Goal: Transaction & Acquisition: Purchase product/service

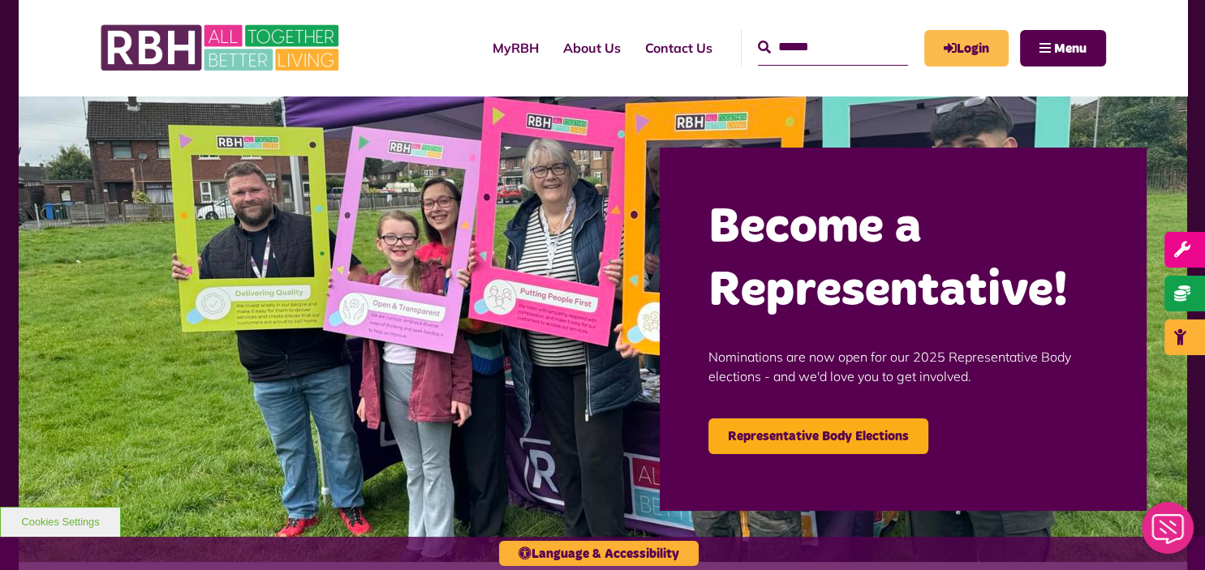
click at [954, 30] on link "Login" at bounding box center [966, 48] width 84 height 37
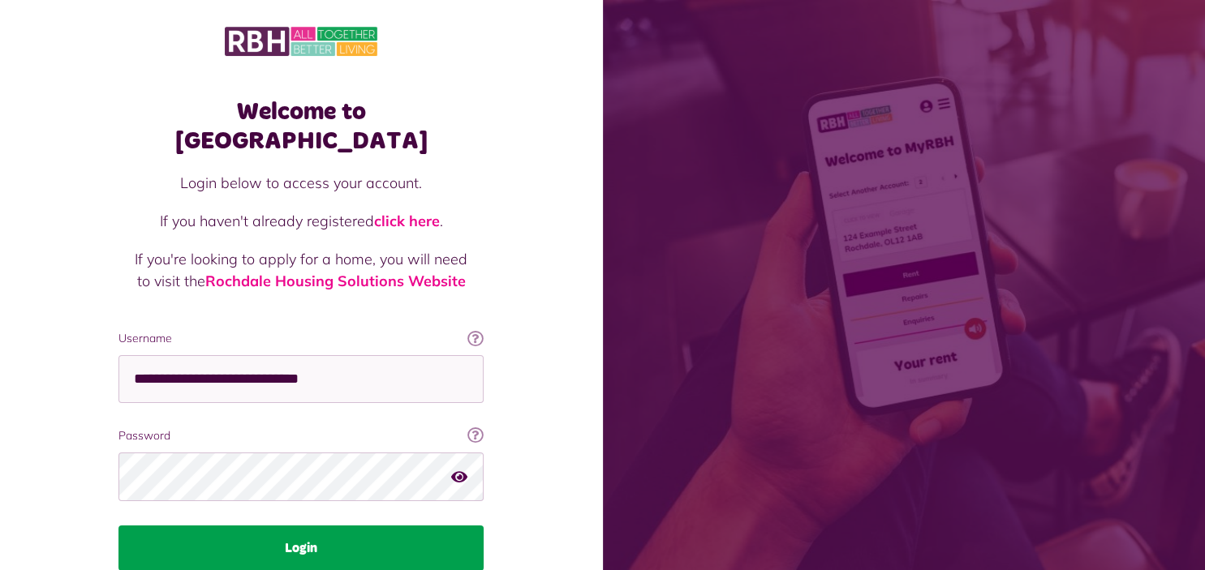
click at [432, 527] on button "Login" at bounding box center [300, 548] width 365 height 45
click at [407, 526] on button "Login" at bounding box center [300, 548] width 365 height 45
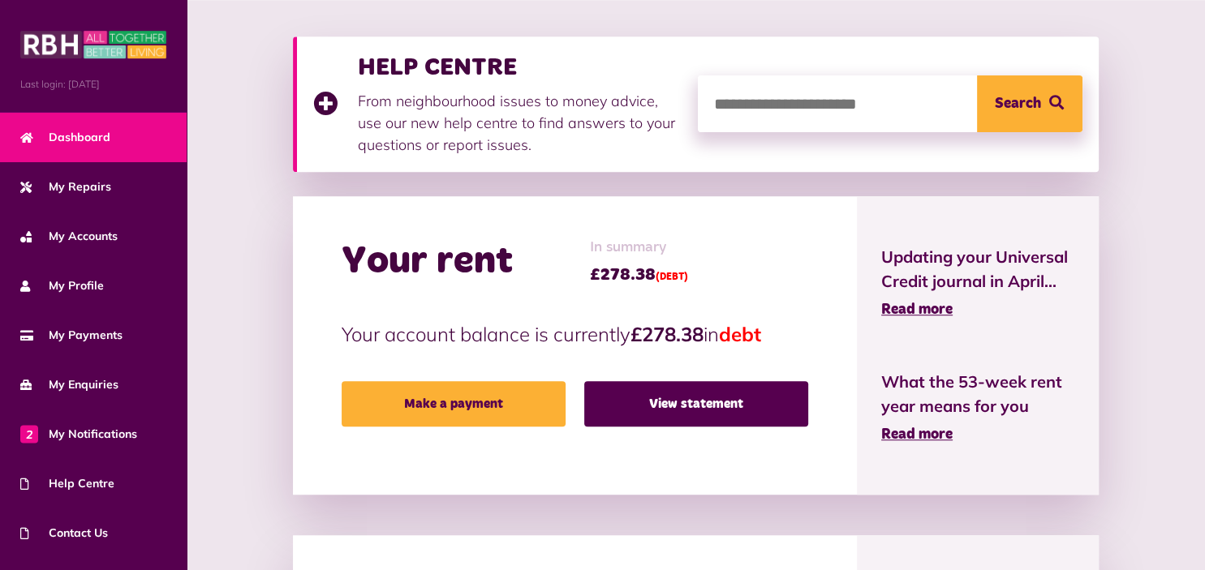
scroll to position [214, 0]
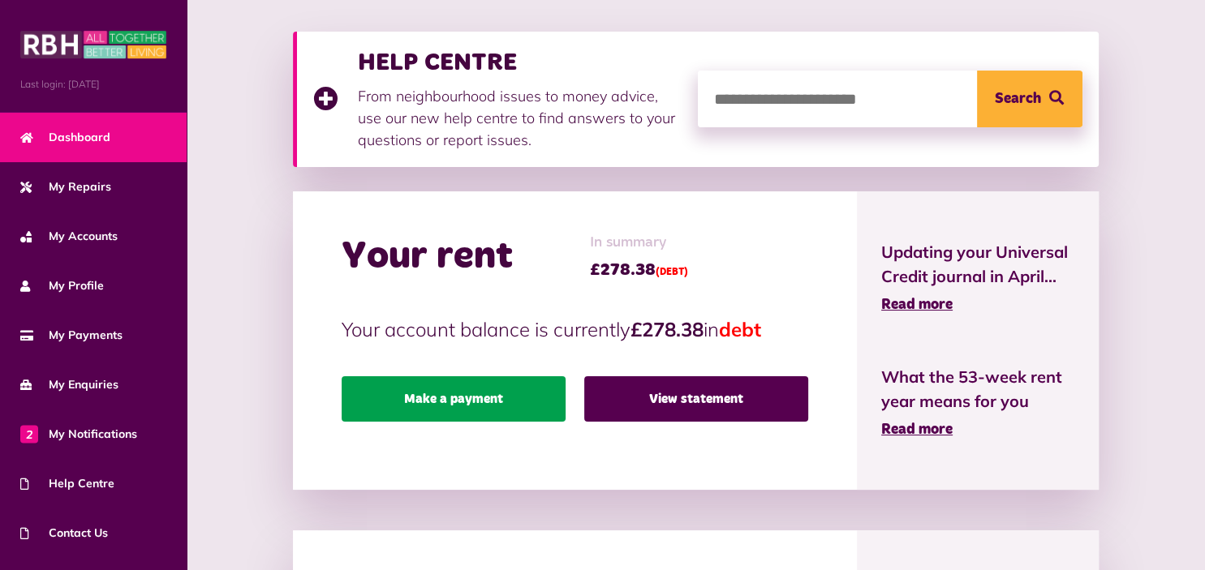
click at [512, 397] on link "Make a payment" at bounding box center [453, 398] width 224 height 45
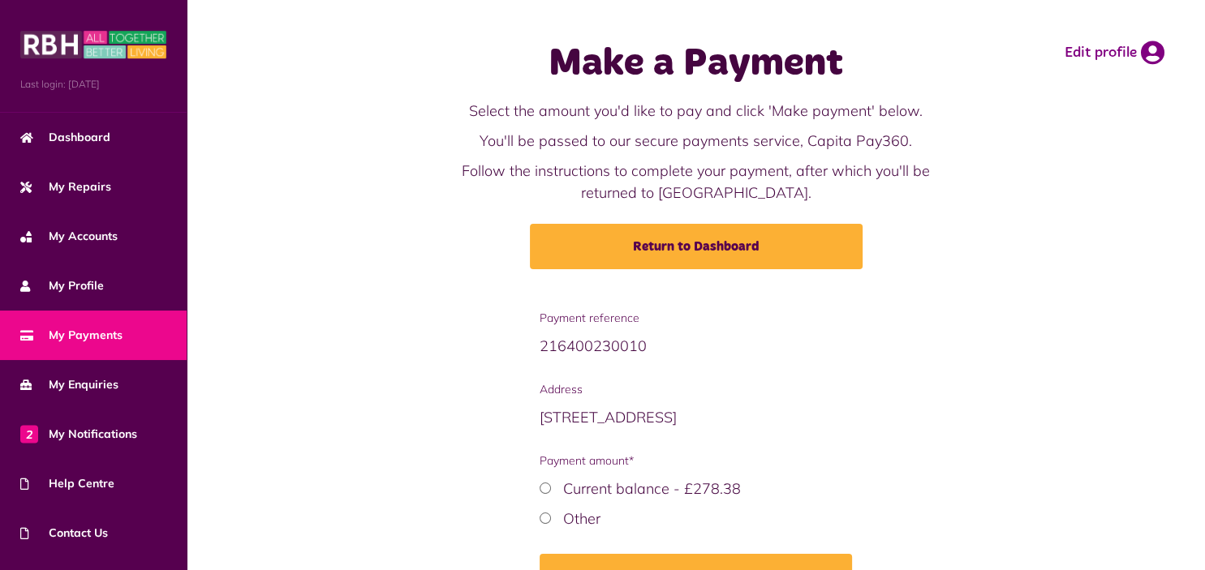
click at [512, 397] on div "Payment reference 216400230010 Address [STREET_ADDRESS] Payment amount* Other" at bounding box center [696, 467] width 986 height 314
click at [551, 485] on div "Current balance - £278.38" at bounding box center [695, 489] width 312 height 22
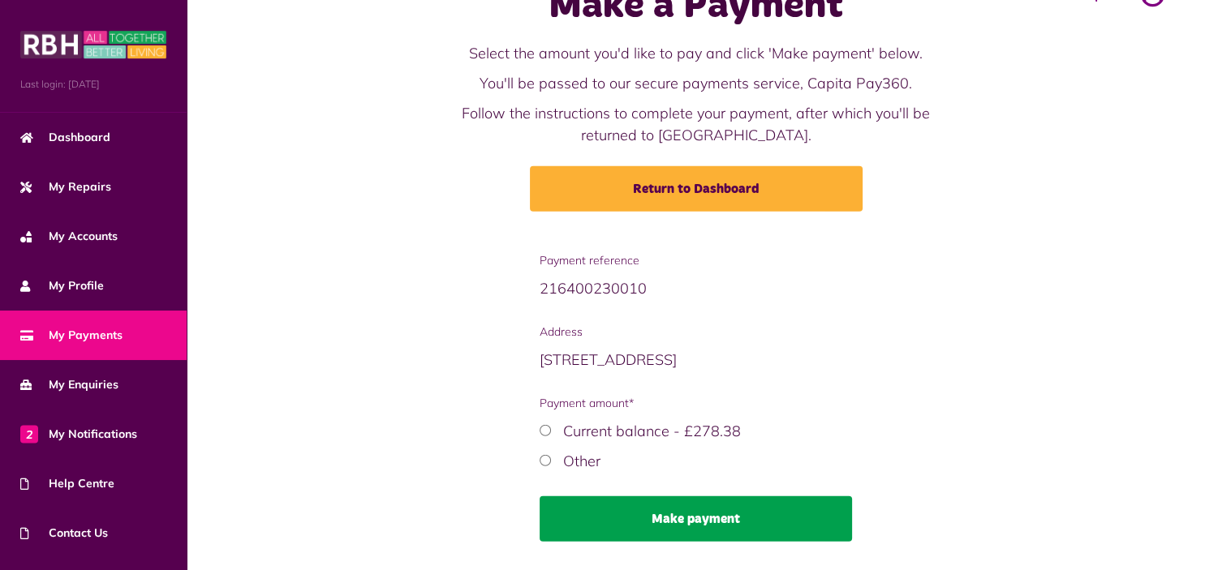
scroll to position [101, 0]
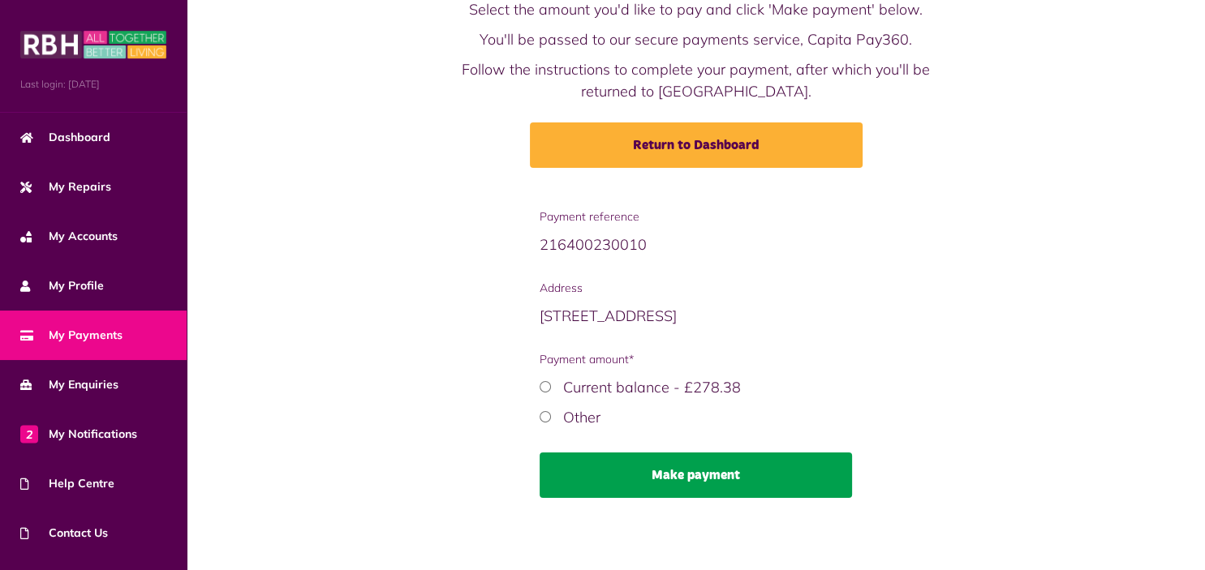
click at [764, 485] on button "Make payment" at bounding box center [695, 475] width 312 height 45
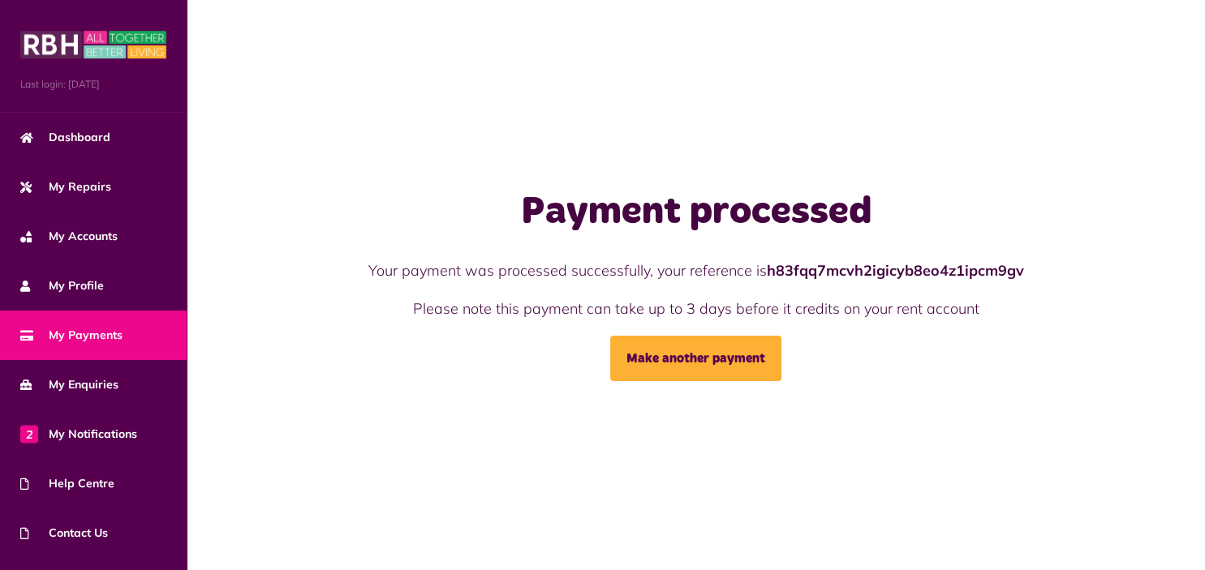
click at [100, 329] on span "My Payments" at bounding box center [71, 335] width 102 height 17
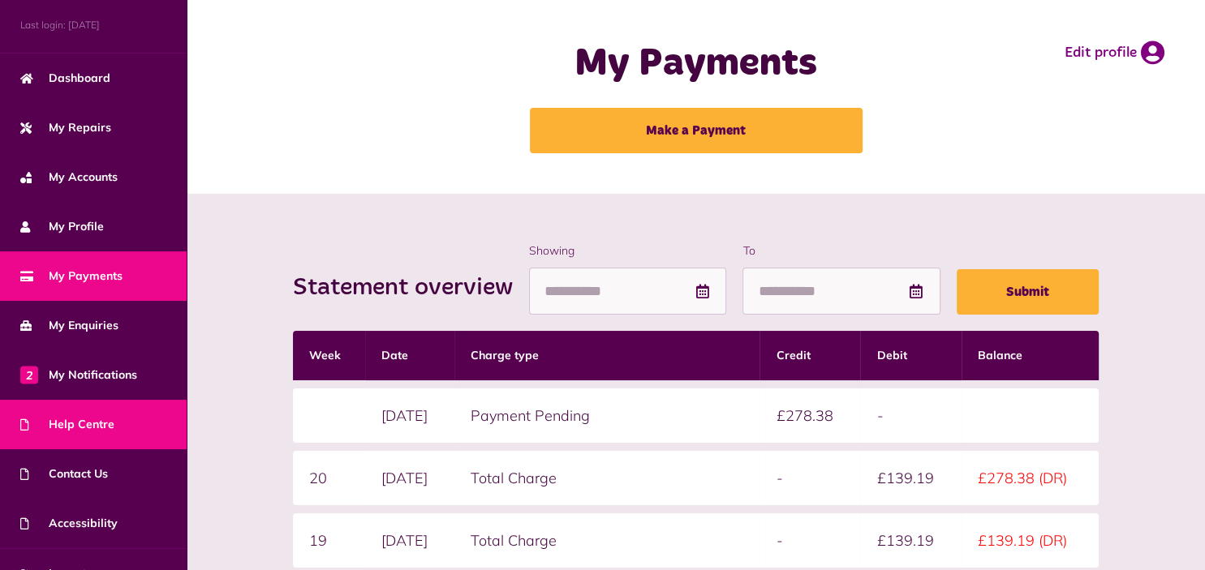
scroll to position [88, 0]
